Goal: Ask a question

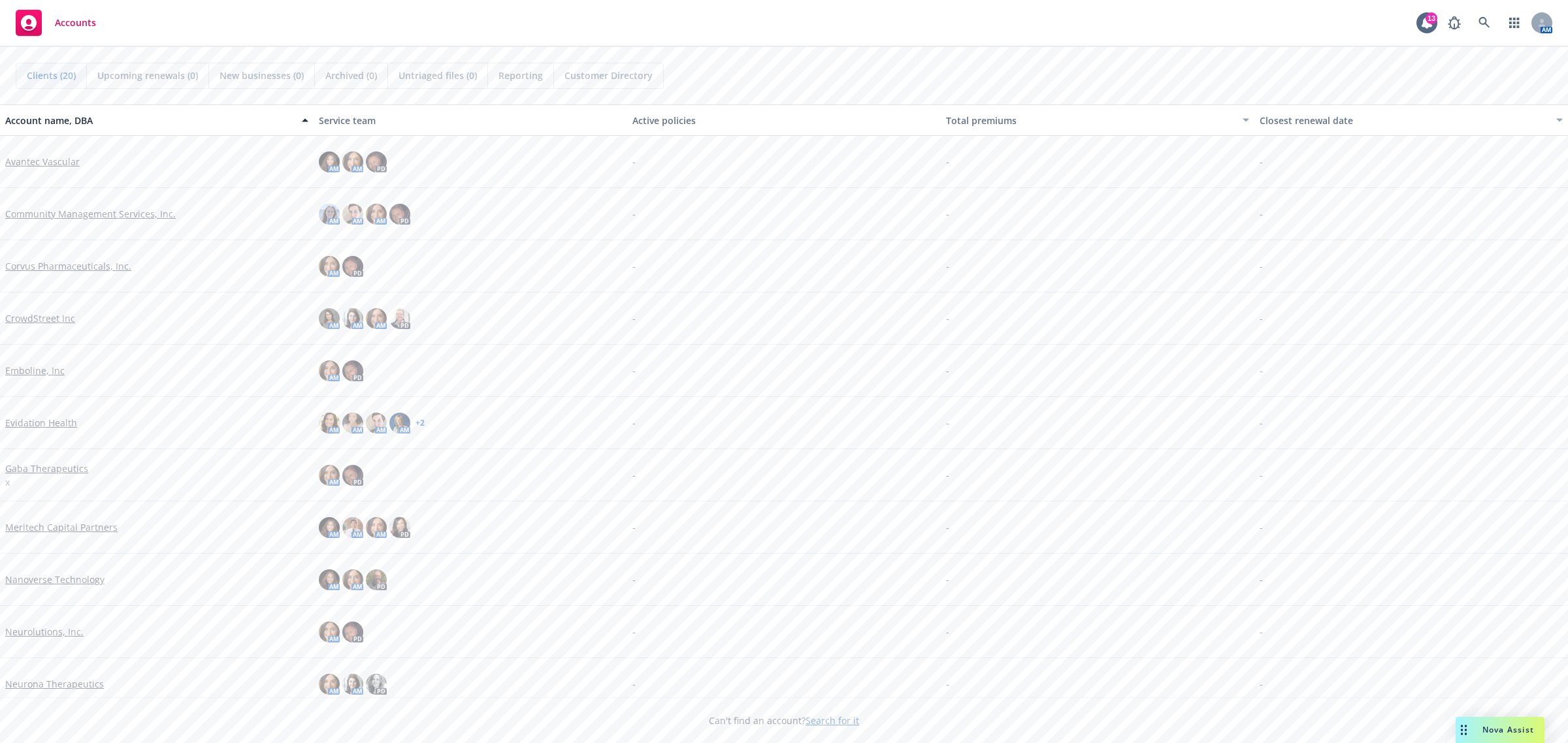
click at [1490, 728] on span "Nova Assist" at bounding box center [1508, 729] width 51 height 11
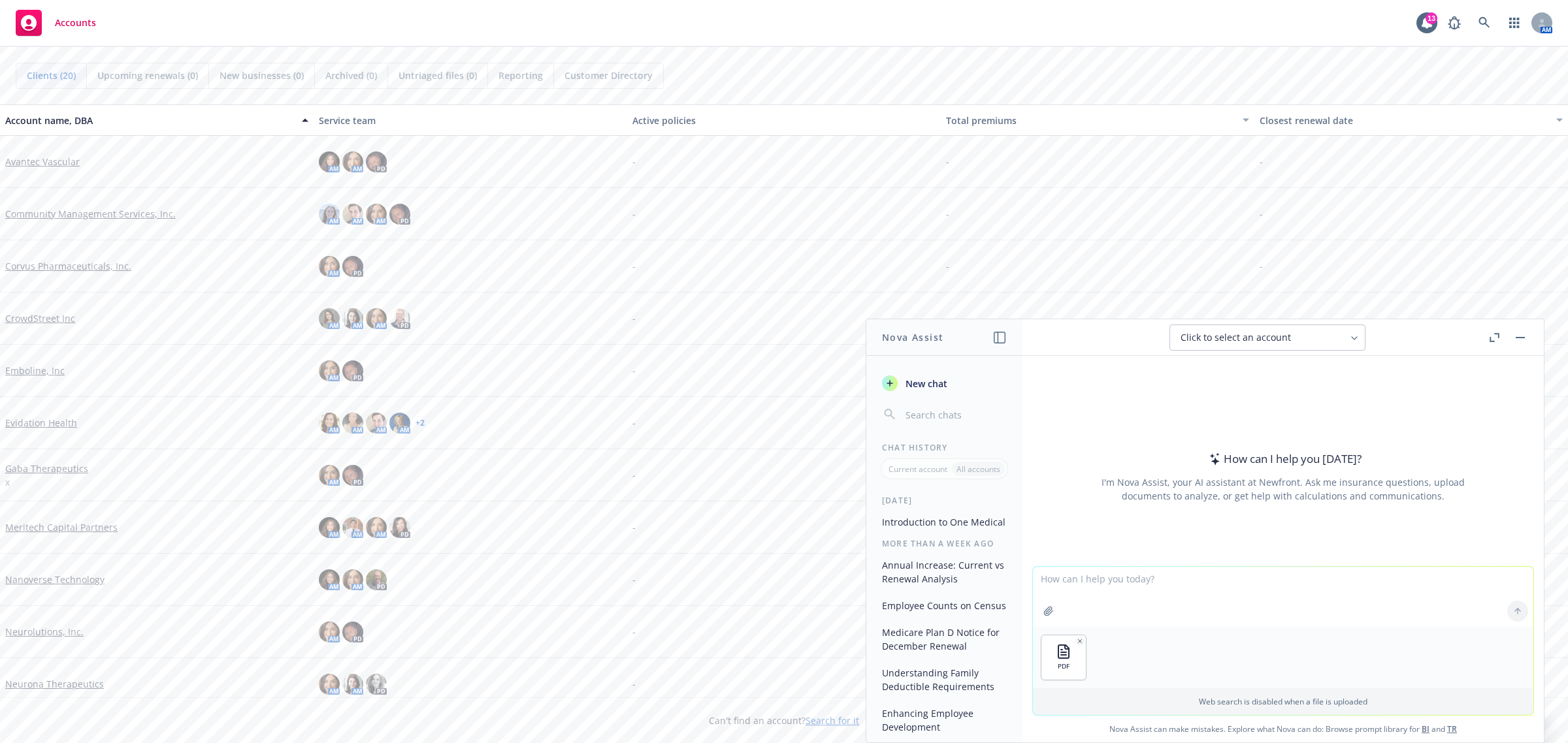
click at [1050, 579] on textarea at bounding box center [1283, 597] width 500 height 60
click at [1083, 588] on textarea "Cn you let me know for the 2025 year what teh total amount of calims paid and b…" at bounding box center [1283, 596] width 500 height 61
click at [1043, 582] on textarea "Cn you let me know for the 2025 year what teh total amount of calims paid and b…" at bounding box center [1283, 596] width 500 height 61
click at [1316, 579] on textarea "Can you let me know for the 2025 year what the total amount of calims paid and …" at bounding box center [1283, 596] width 500 height 61
drag, startPoint x: 1451, startPoint y: 576, endPoint x: 1284, endPoint y: 185, distance: 425.2
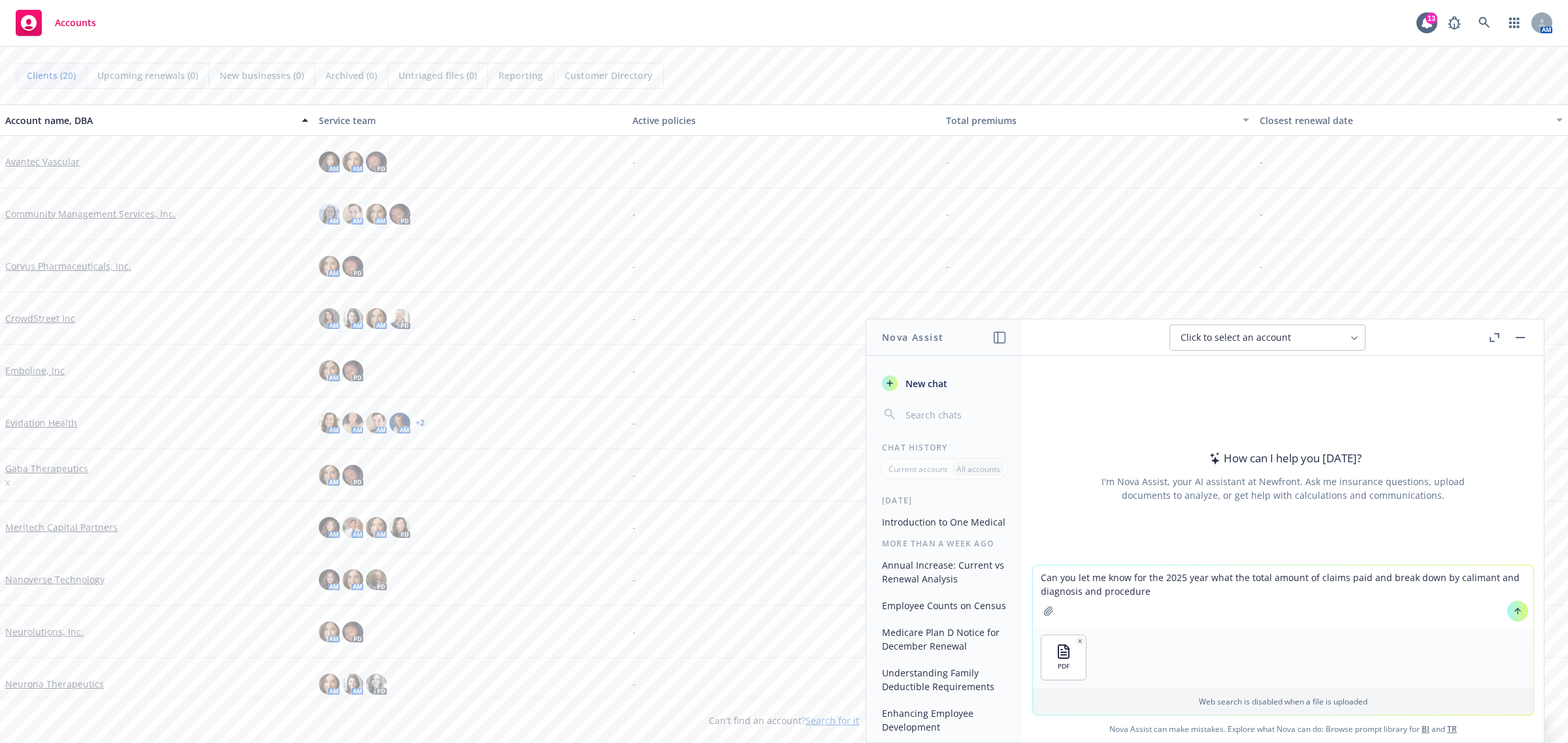
click at [1284, 185] on div "-" at bounding box center [1410, 161] width 313 height 52
click at [1168, 592] on textarea "Can you let me know for the 2025 year what the total amount of claims paid and …" at bounding box center [1283, 596] width 500 height 61
type textarea "Can you let me know for the 2025 year what the total amount of claims paid and …"
click at [1513, 607] on icon at bounding box center [1517, 611] width 9 height 9
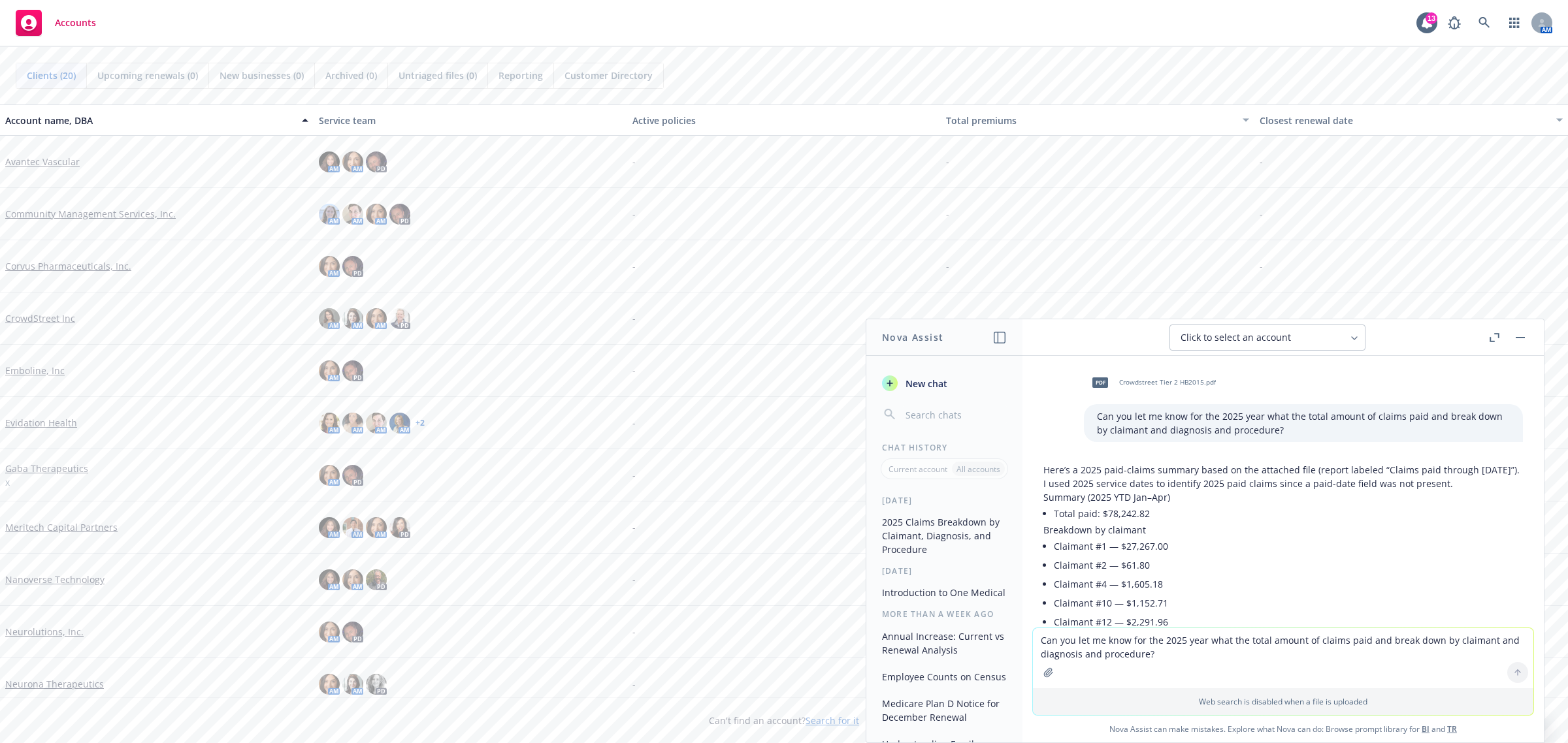
click at [1139, 671] on textarea "Can you let me know for the 2025 year what the total amount of claims paid and …" at bounding box center [1283, 658] width 500 height 60
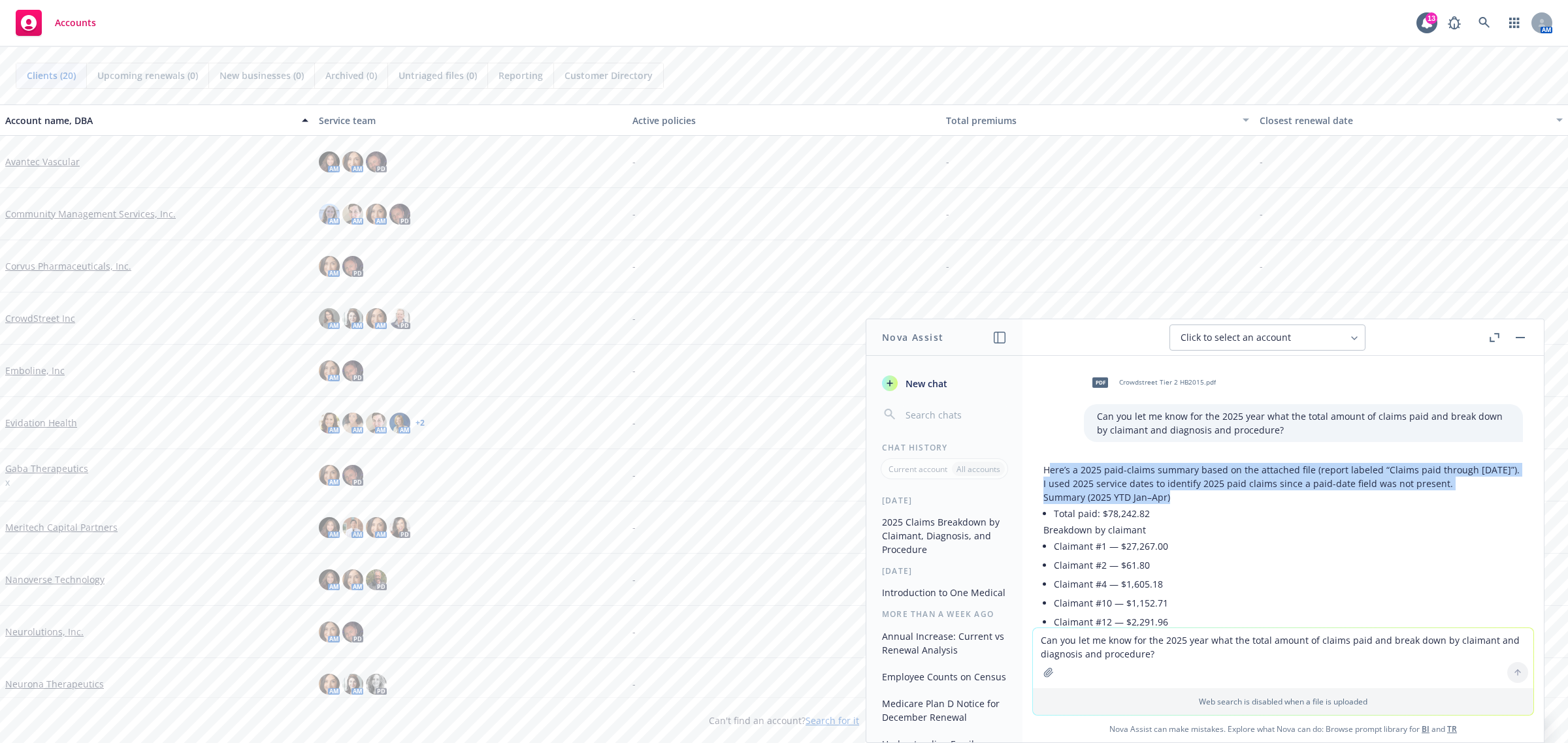
drag, startPoint x: 1046, startPoint y: 464, endPoint x: 1171, endPoint y: 499, distance: 129.8
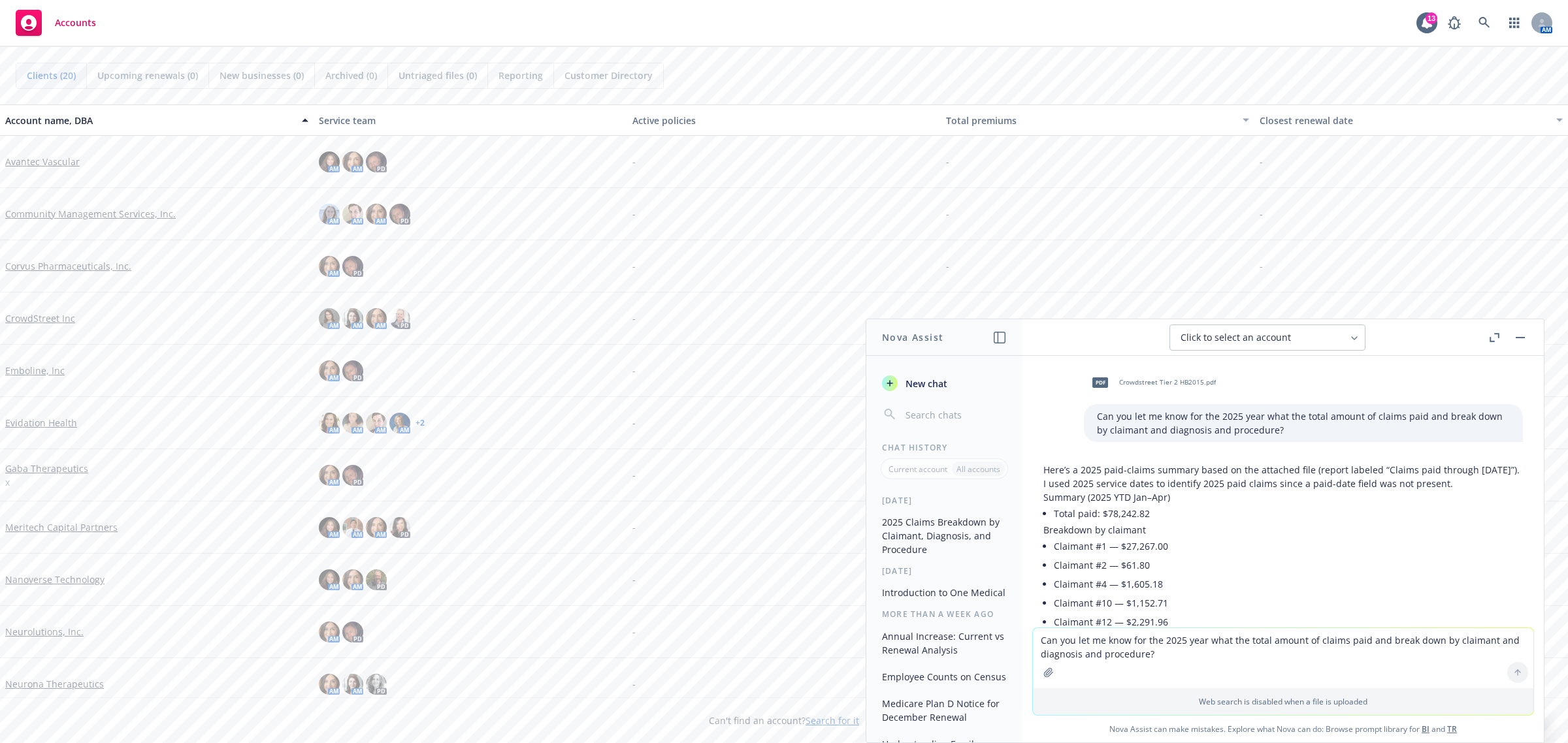
click at [1252, 575] on li "Claimant #4 — $1,605.18" at bounding box center [1288, 583] width 469 height 19
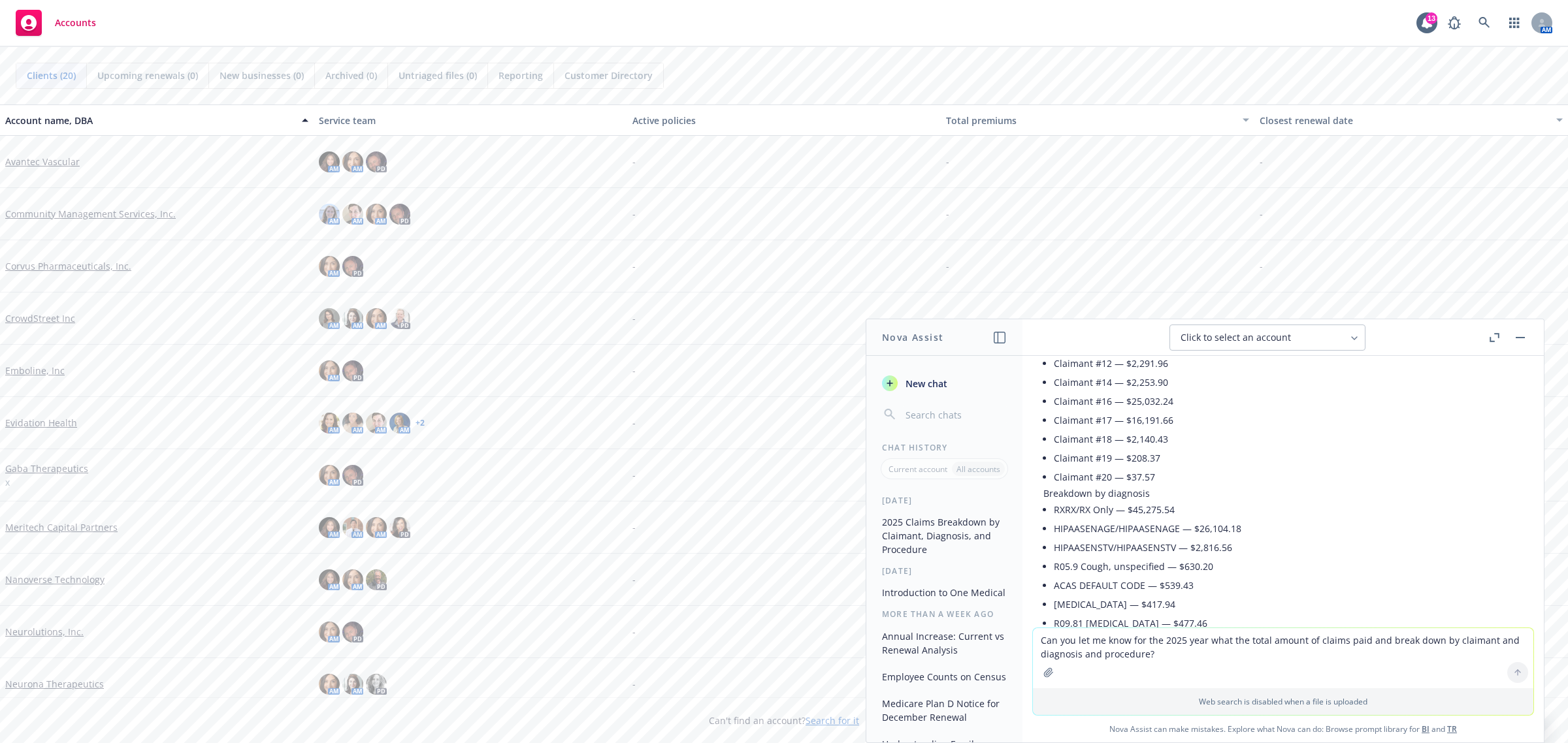
scroll to position [271, 0]
